Goal: Task Accomplishment & Management: Complete application form

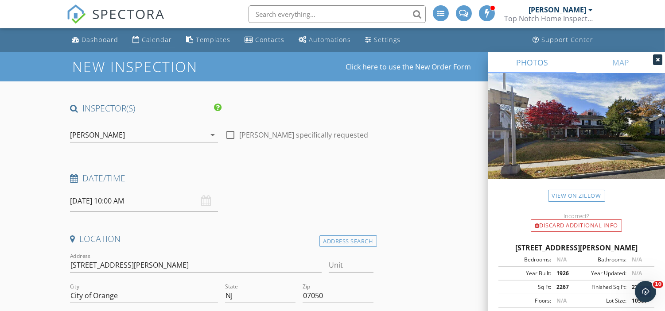
click at [165, 36] on div "Calendar" at bounding box center [157, 39] width 30 height 8
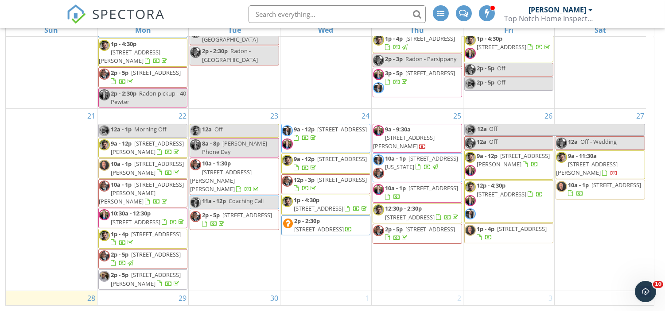
scroll to position [710, 0]
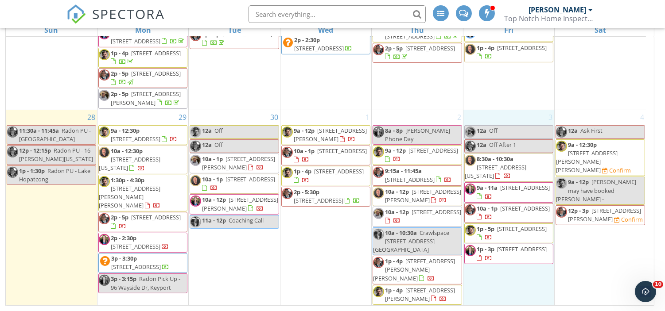
click at [506, 295] on div "3 12a Off 12a Off After 1 8:30a - 10:30a 5 Indiana Way, Manchester Township 087…" at bounding box center [508, 208] width 91 height 196
click at [520, 263] on link "Inspection" at bounding box center [507, 258] width 46 height 14
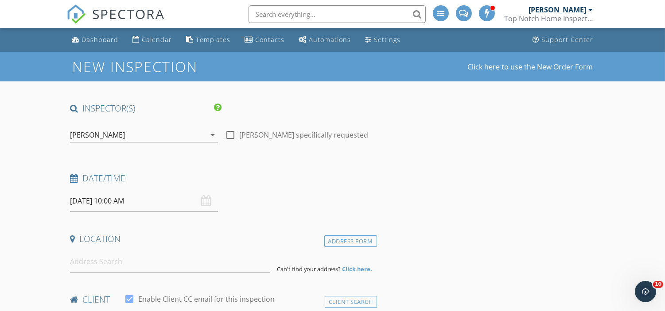
click at [103, 140] on div "[PERSON_NAME]" at bounding box center [138, 135] width 136 height 14
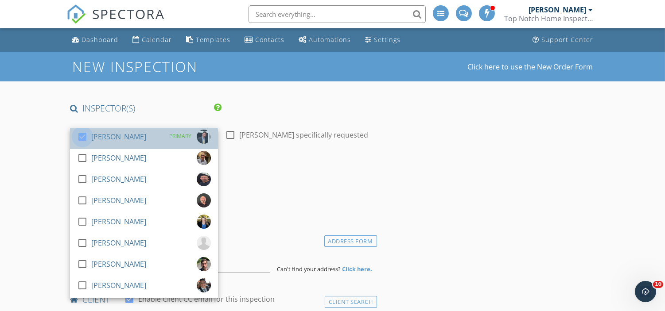
click at [78, 136] on div at bounding box center [82, 136] width 15 height 15
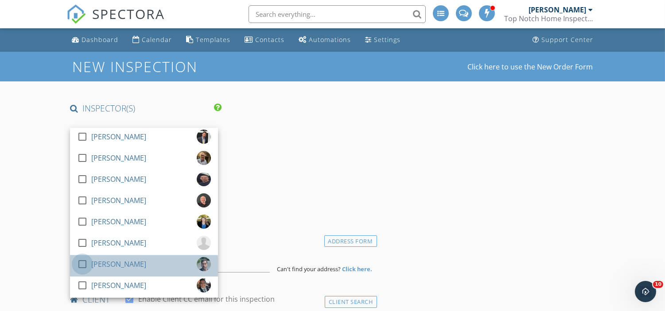
click at [85, 263] on div at bounding box center [82, 264] width 15 height 15
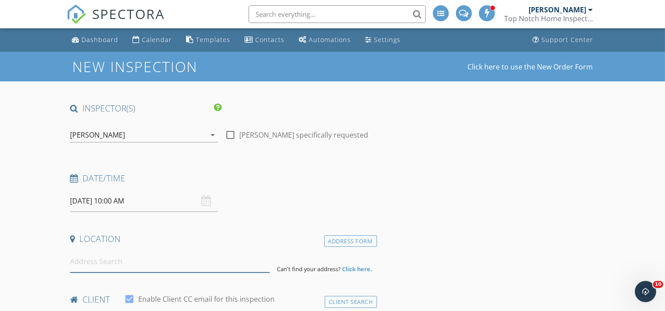
click at [219, 263] on input at bounding box center [170, 262] width 200 height 22
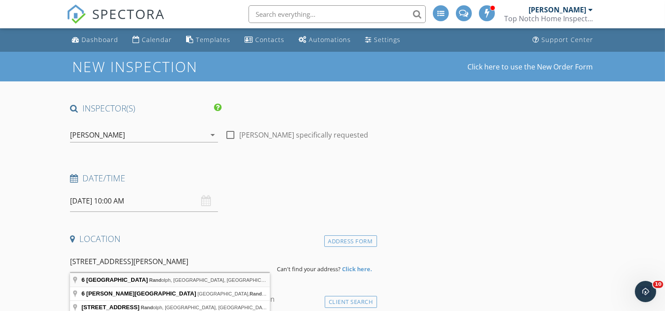
type input "6 Cherry Lane, Randolph, NJ, USA"
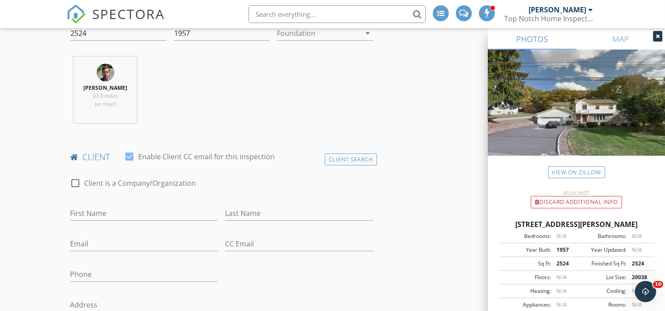
scroll to position [260, 0]
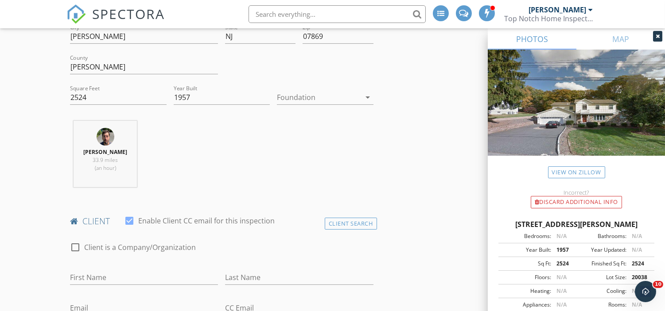
click at [302, 93] on div at bounding box center [319, 97] width 84 height 14
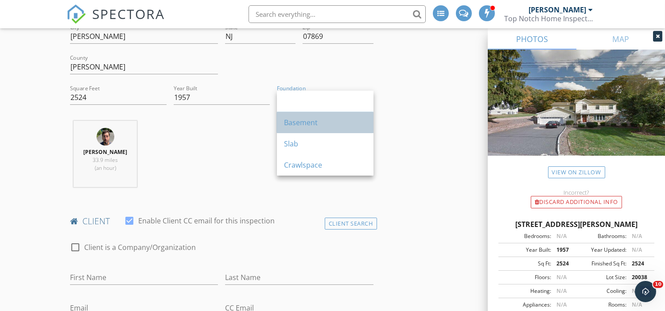
click at [307, 120] on div "Basement" at bounding box center [325, 122] width 82 height 11
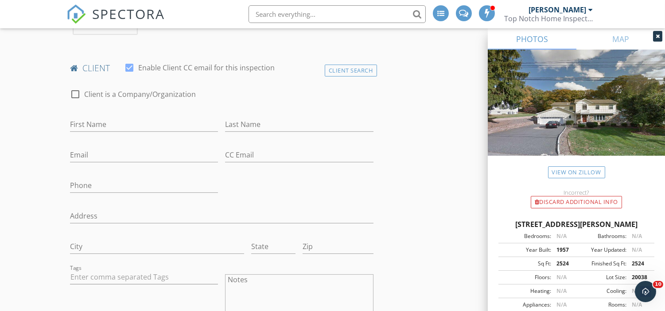
scroll to position [414, 0]
click at [112, 182] on input "Phone" at bounding box center [144, 184] width 148 height 15
type input "516-376-1483"
click at [145, 116] on input "First Name" at bounding box center [144, 123] width 148 height 15
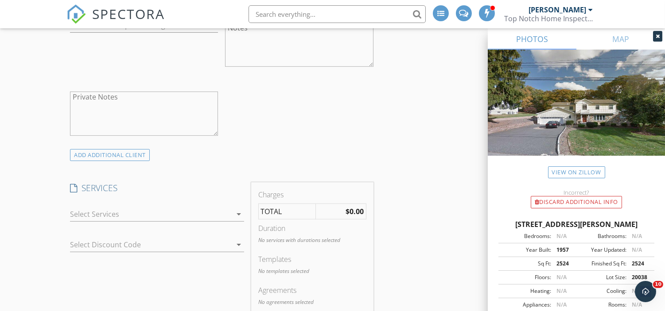
scroll to position [669, 0]
type input "Samantha"
click at [118, 209] on div at bounding box center [151, 210] width 162 height 14
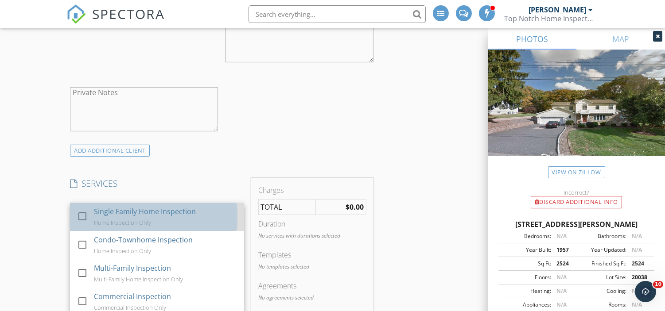
click at [95, 220] on div "Home Inspection Only" at bounding box center [122, 222] width 57 height 7
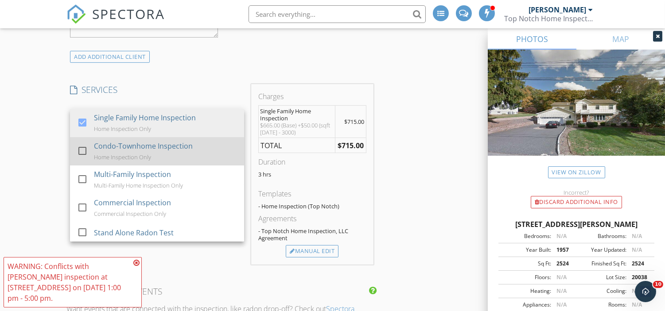
scroll to position [764, 0]
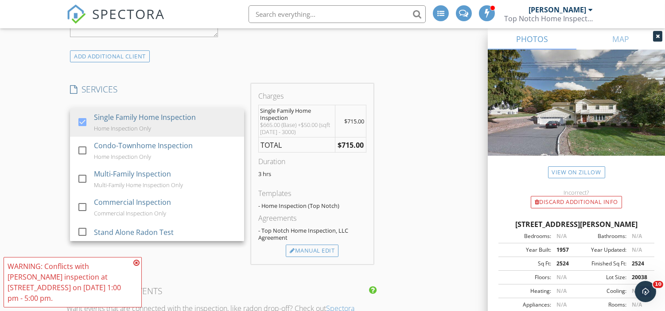
click at [414, 146] on div "INSPECTOR(S) check_box_outline_blank James Ciatto check_box_outline_blank David…" at bounding box center [332, 284] width 532 height 1890
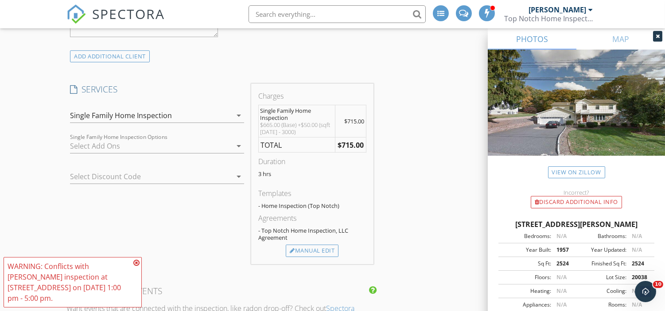
click at [157, 145] on div at bounding box center [151, 146] width 162 height 14
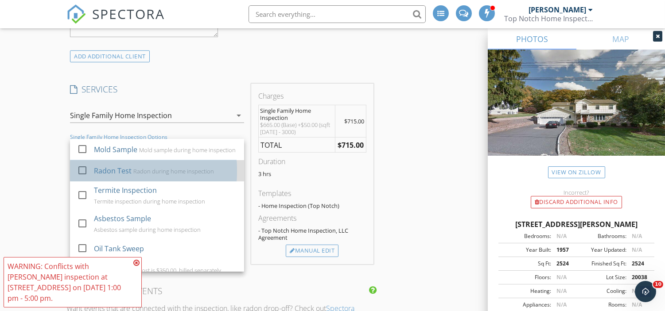
click at [127, 176] on div "Radon Test" at bounding box center [113, 171] width 38 height 11
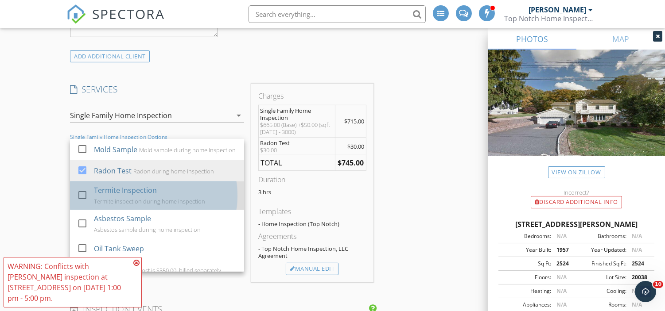
click at [120, 195] on div "Termite Inspection" at bounding box center [125, 190] width 63 height 11
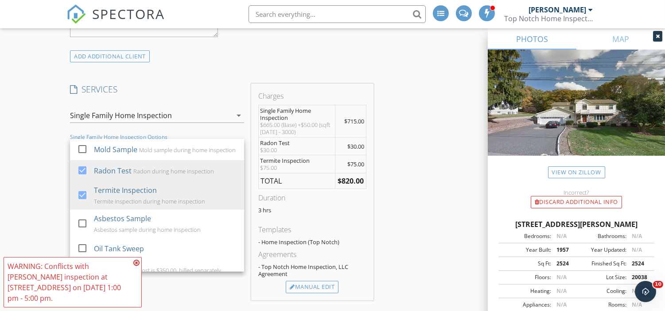
click at [401, 198] on div "INSPECTOR(S) check_box_outline_blank James Ciatto check_box_outline_blank David…" at bounding box center [332, 302] width 532 height 1927
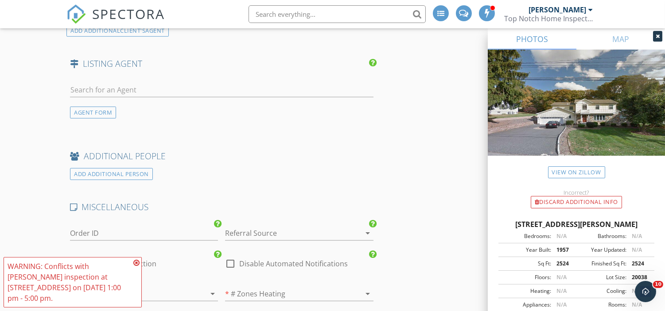
scroll to position [1346, 0]
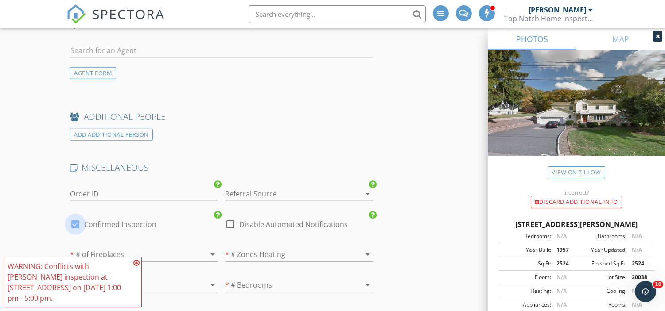
click at [72, 224] on div at bounding box center [75, 224] width 15 height 15
checkbox input "false"
checkbox input "true"
click at [244, 118] on h4 "ADDITIONAL PEOPLE" at bounding box center [221, 117] width 303 height 12
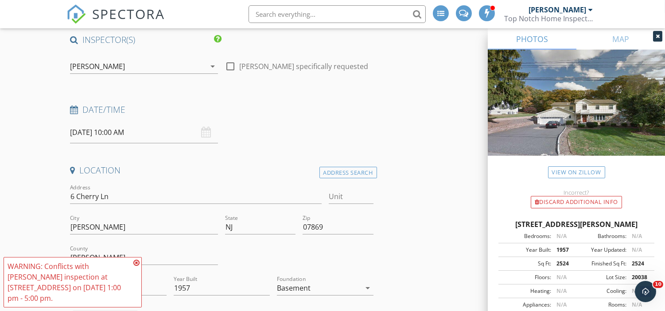
scroll to position [0, 0]
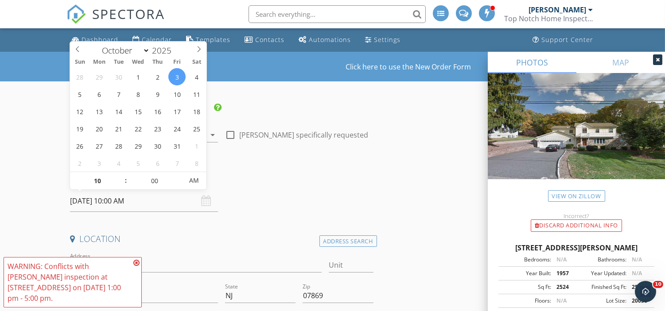
click at [131, 201] on input "10/03/2025 10:00 AM" at bounding box center [144, 201] width 148 height 22
type input "09"
type input "10/03/2025 9:00 AM"
click at [120, 185] on span at bounding box center [121, 185] width 6 height 9
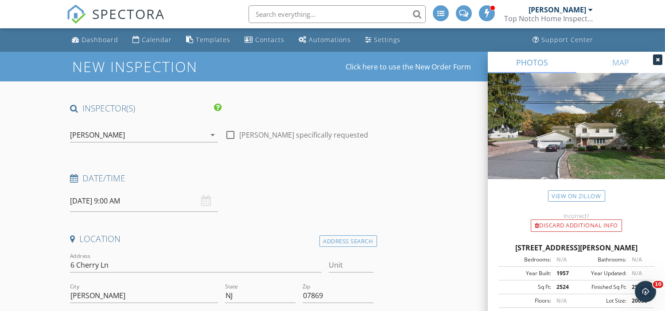
click at [247, 189] on div "Date/Time" at bounding box center [221, 182] width 310 height 18
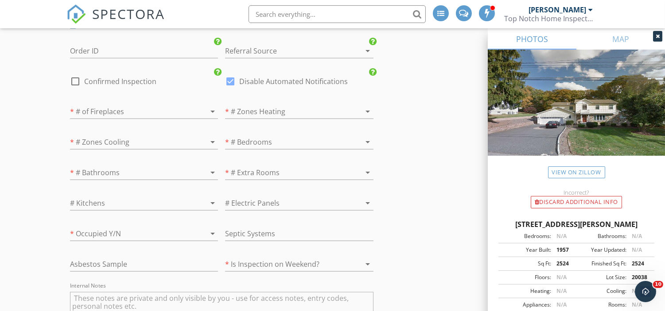
scroll to position [1490, 0]
click at [283, 147] on div at bounding box center [286, 142] width 123 height 14
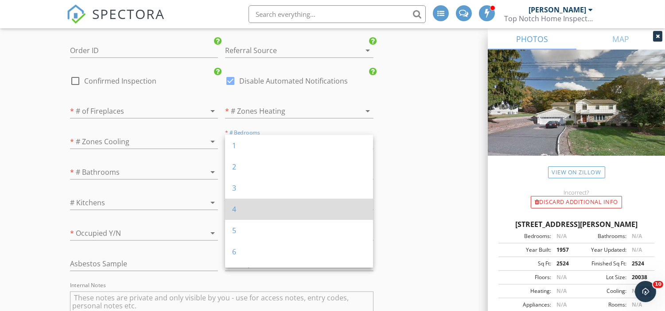
click at [258, 206] on div "4" at bounding box center [299, 209] width 134 height 11
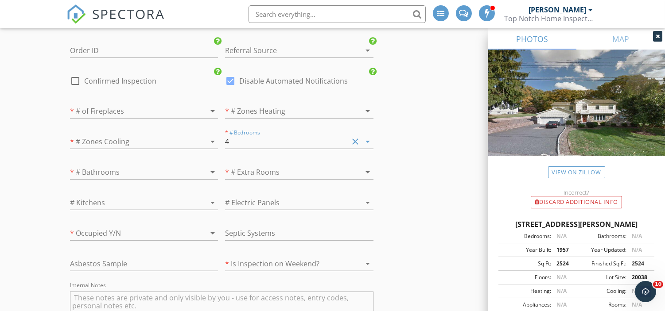
click at [117, 174] on div at bounding box center [131, 172] width 123 height 14
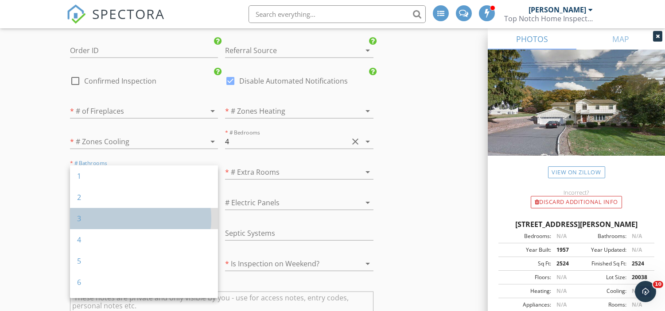
click at [90, 217] on div "3" at bounding box center [144, 218] width 134 height 11
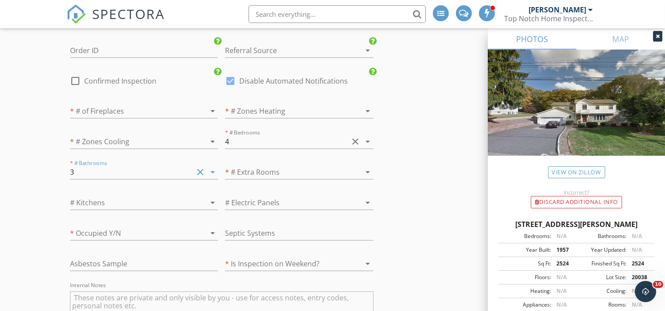
click at [215, 300] on textarea "Internal Notes" at bounding box center [221, 314] width 303 height 44
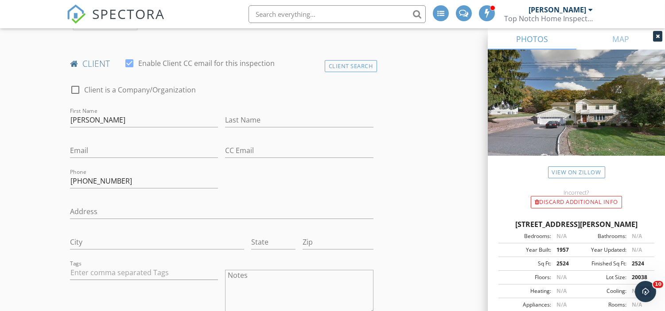
scroll to position [0, 0]
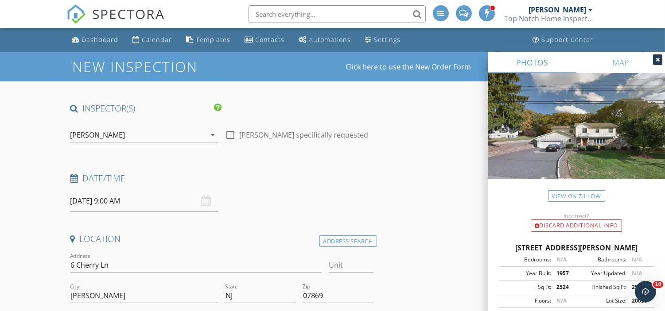
type textarea "Occupied, S/T/R,"
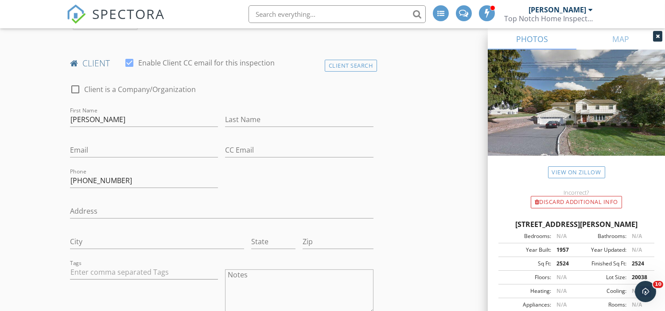
scroll to position [418, 0]
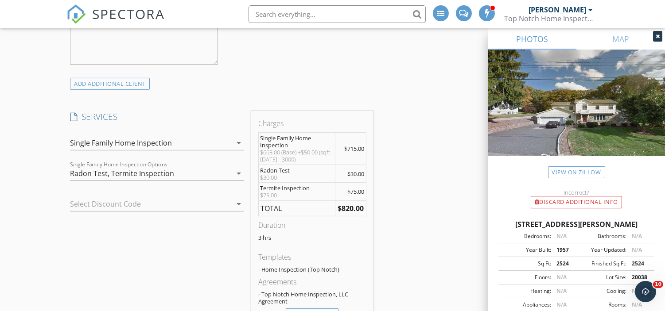
scroll to position [737, 0]
click at [139, 169] on div "Termite Inspection" at bounding box center [142, 173] width 63 height 8
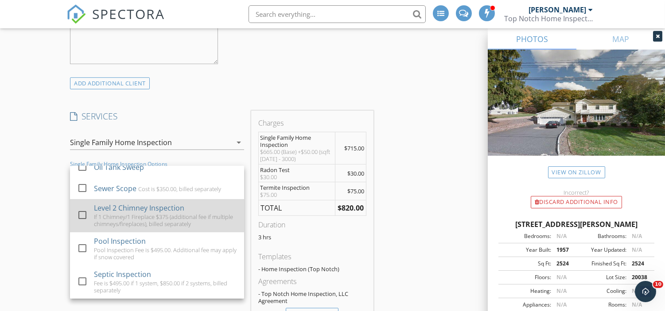
scroll to position [114, 0]
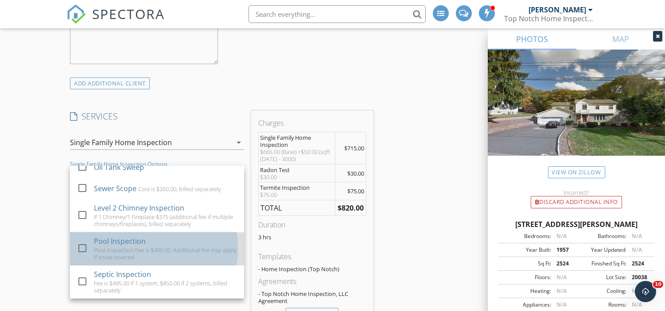
click at [119, 247] on div "Pool Inspection Fee is $495.00. Additional fee may apply if snow covered" at bounding box center [165, 254] width 143 height 14
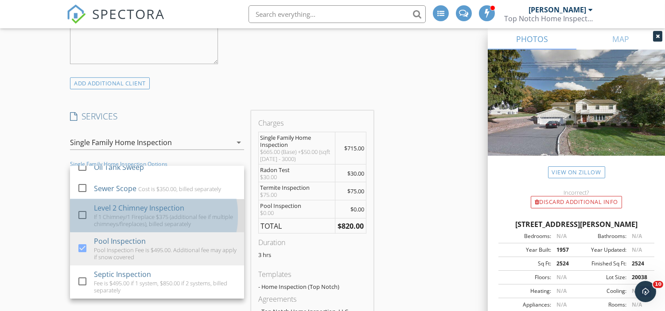
click at [146, 211] on div "Level 2 Chimney Inspection" at bounding box center [139, 208] width 90 height 11
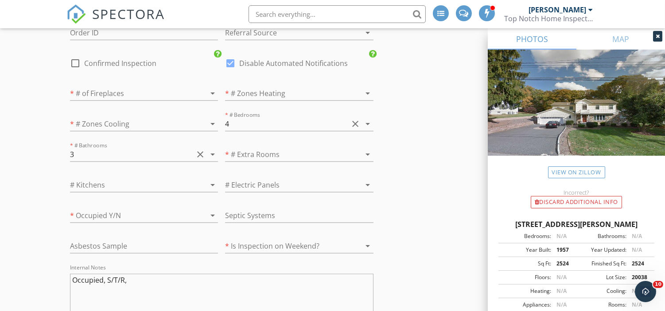
scroll to position [1544, 0]
click at [273, 149] on div at bounding box center [286, 154] width 123 height 14
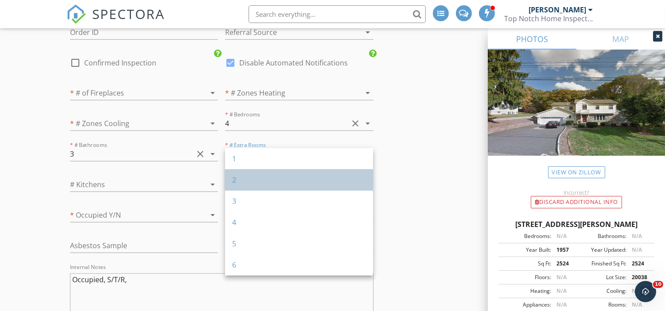
click at [252, 178] on div "2" at bounding box center [299, 180] width 134 height 11
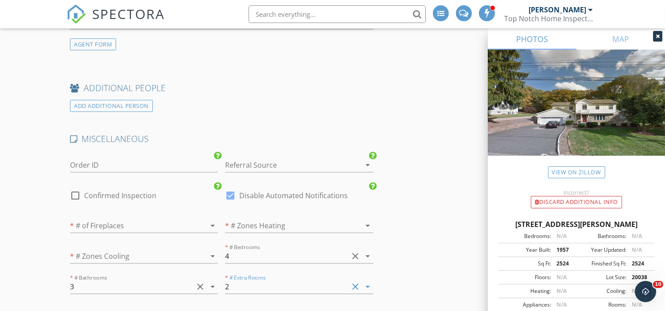
scroll to position [1477, 0]
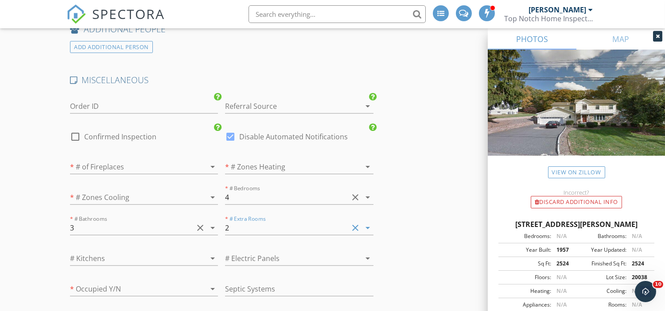
click at [275, 173] on div at bounding box center [286, 167] width 123 height 14
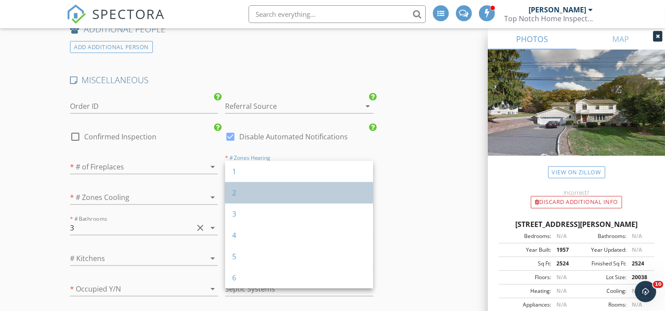
click at [251, 190] on div "2" at bounding box center [299, 193] width 134 height 11
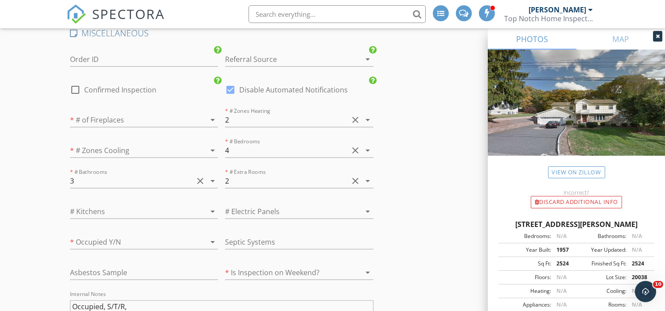
scroll to position [1524, 0]
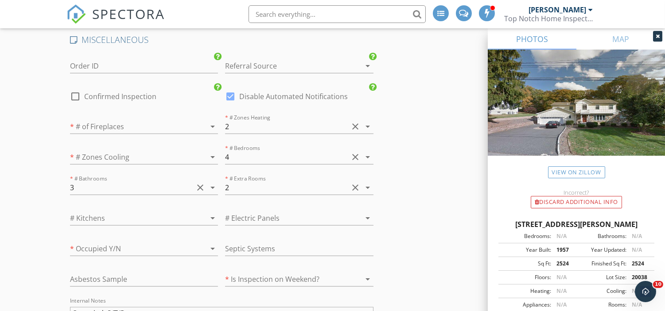
click at [357, 190] on icon "clear" at bounding box center [355, 187] width 11 height 11
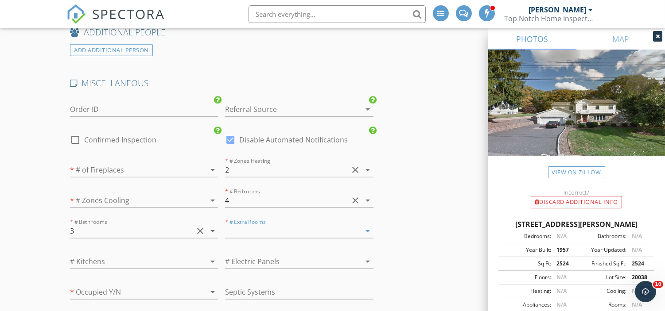
scroll to position [1475, 0]
click at [355, 173] on icon "clear" at bounding box center [355, 168] width 11 height 11
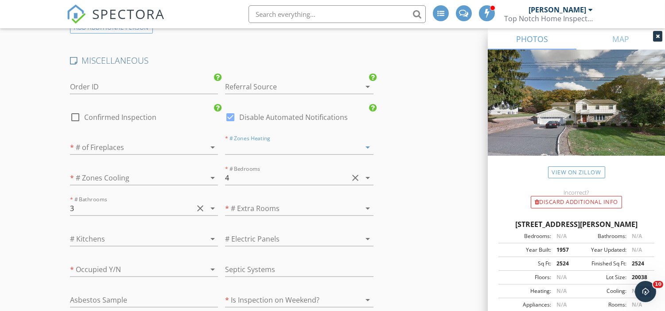
scroll to position [1468, 0]
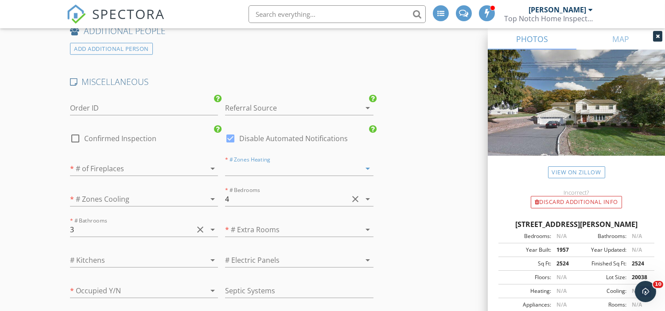
click at [285, 231] on div at bounding box center [286, 230] width 123 height 14
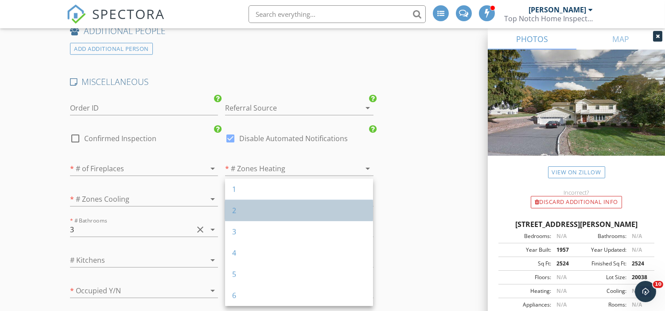
click at [272, 209] on div "2" at bounding box center [299, 211] width 134 height 11
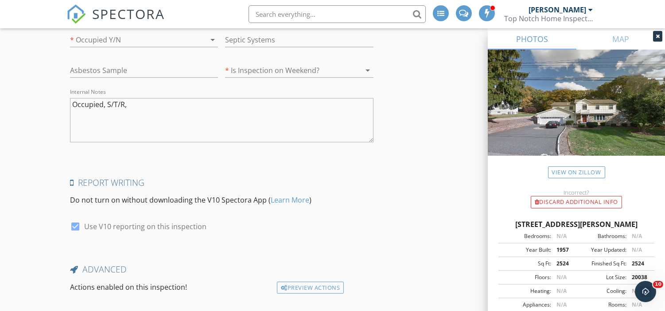
scroll to position [1783, 0]
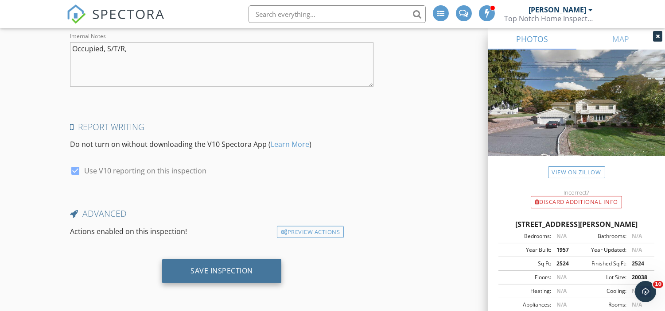
click at [219, 273] on div "Save Inspection" at bounding box center [221, 271] width 62 height 9
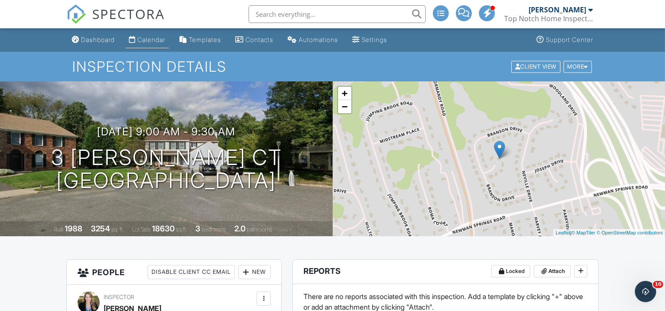
click at [156, 43] on div "Calendar" at bounding box center [151, 40] width 28 height 8
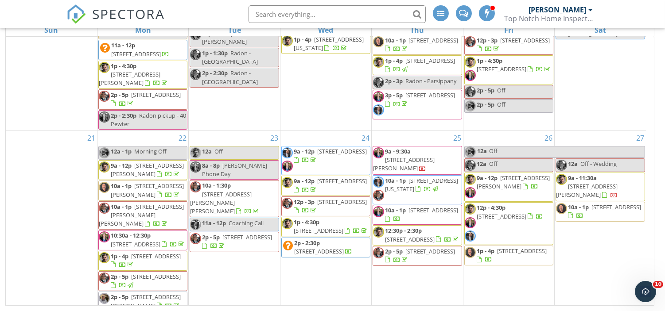
scroll to position [710, 0]
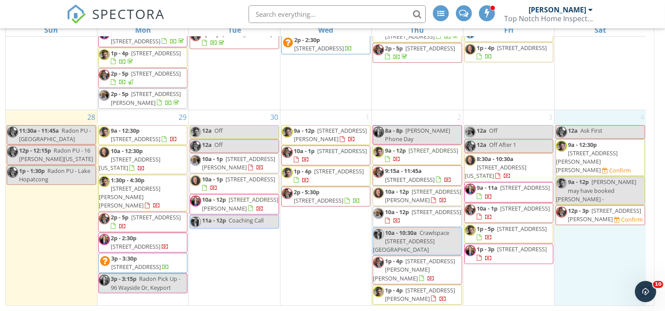
click at [579, 251] on div "4 12a Ask First 9a - 12:30p 16 Homer Ave, Morris Plains 07950 Confirm 9a - 12p …" at bounding box center [600, 208] width 91 height 196
